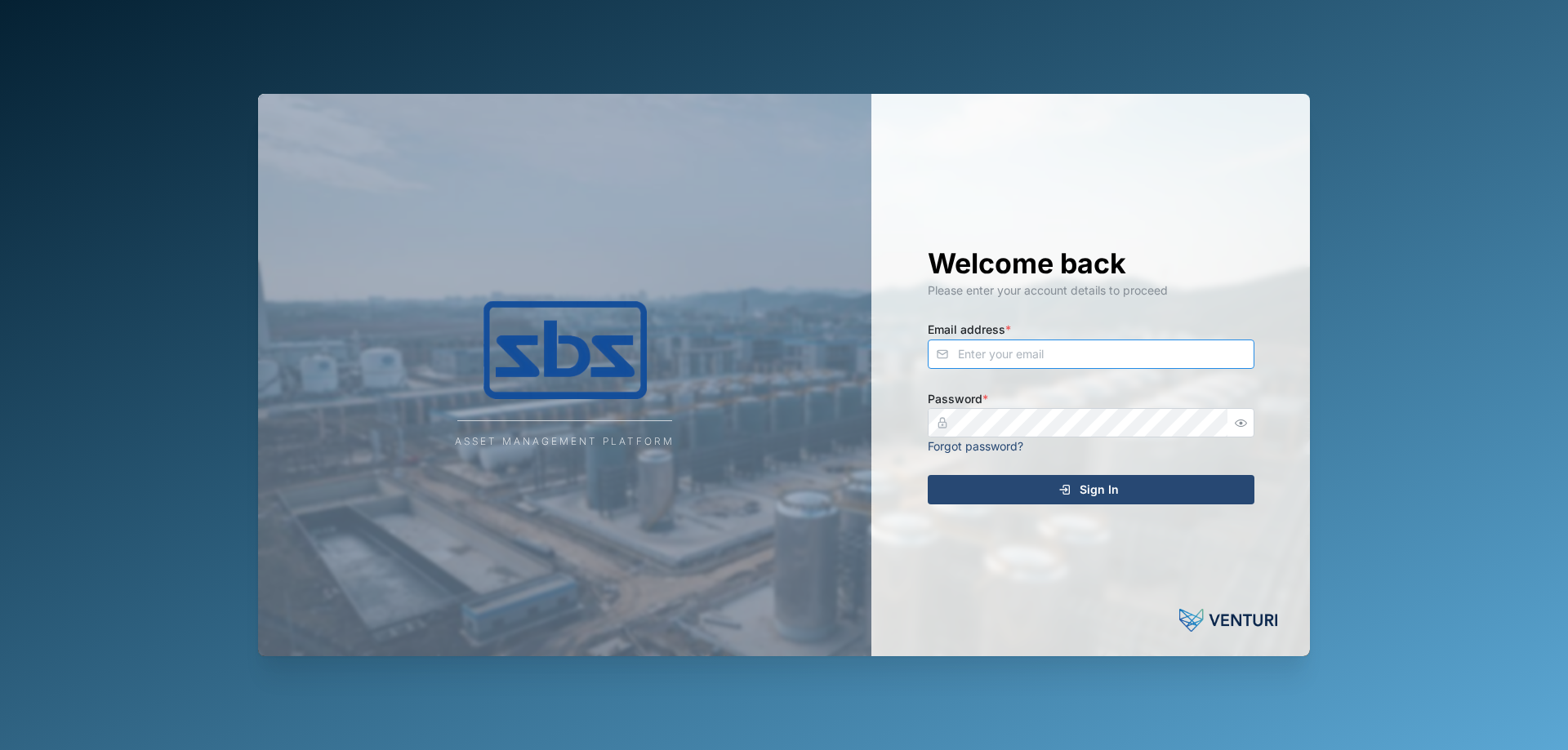
click at [986, 367] on input "Email address *" at bounding box center [1091, 354] width 327 height 30
type input "[PERSON_NAME][EMAIL_ADDRESS][DOMAIN_NAME]"
click at [1036, 482] on div "Sign In" at bounding box center [1088, 490] width 300 height 28
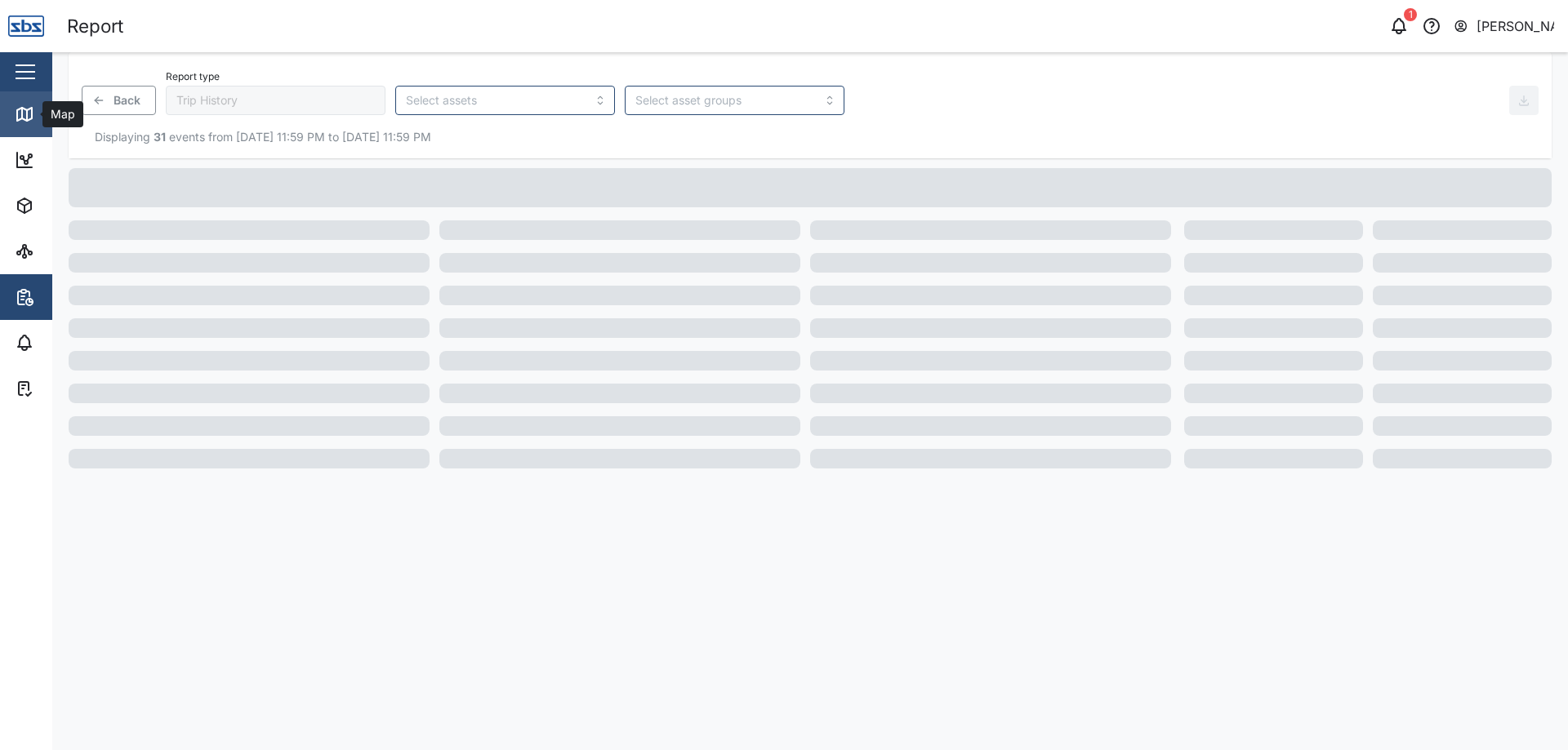
click at [26, 106] on icon at bounding box center [25, 114] width 20 height 20
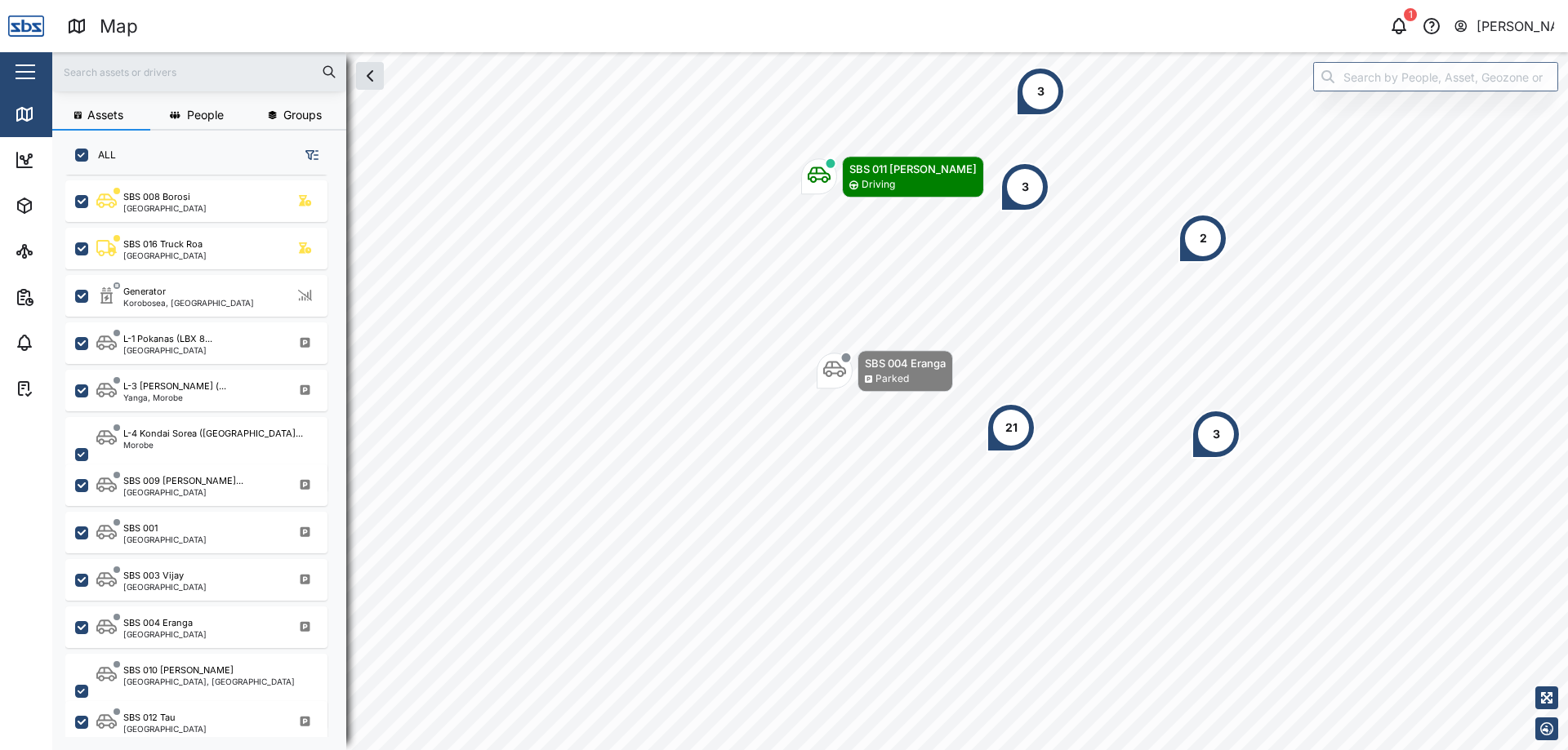
scroll to position [979, 0]
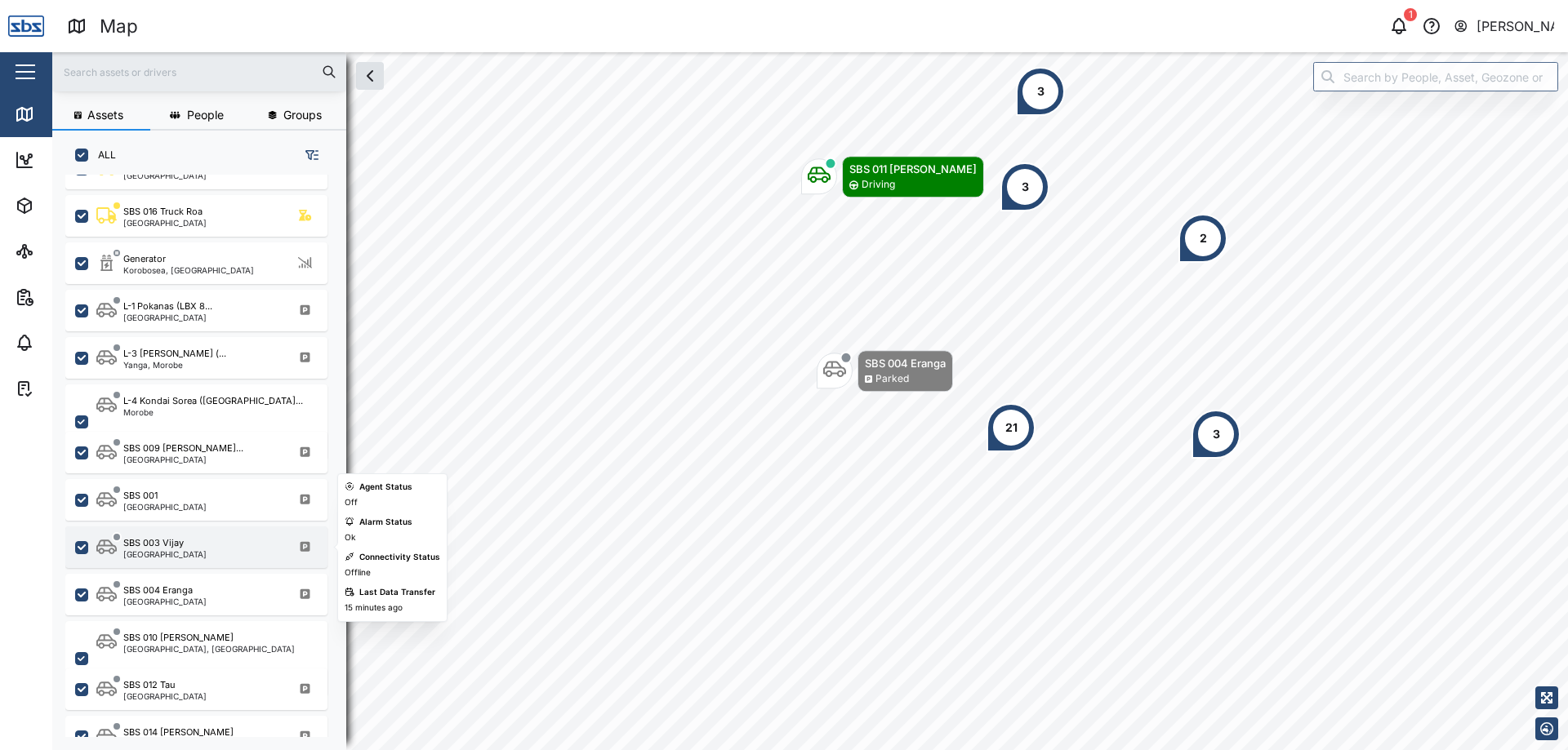
click at [194, 544] on div "SBS 003 Vijay [GEOGRAPHIC_DATA]" at bounding box center [206, 547] width 221 height 22
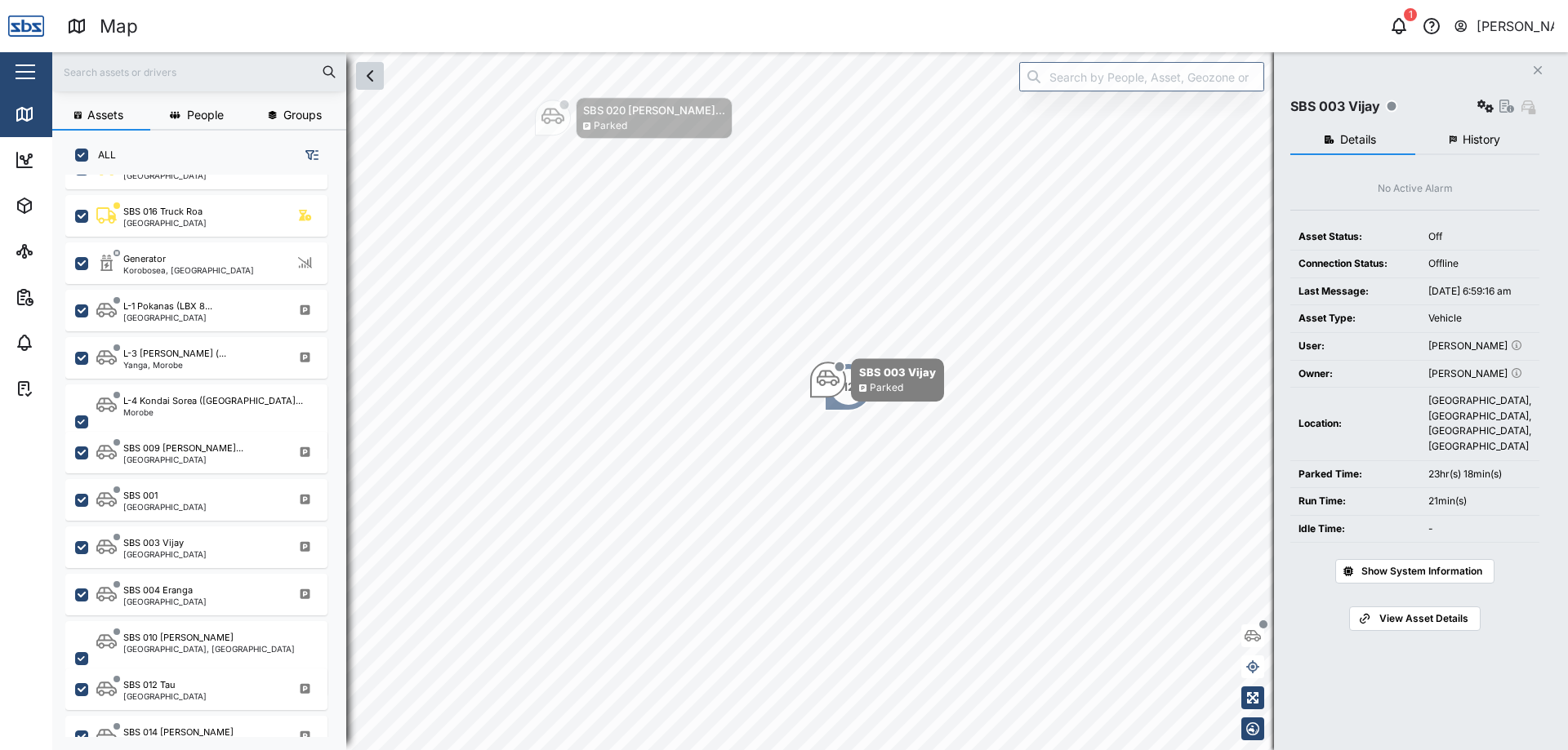
click at [369, 82] on icon "button" at bounding box center [370, 76] width 20 height 20
